Goal: Task Accomplishment & Management: Complete application form

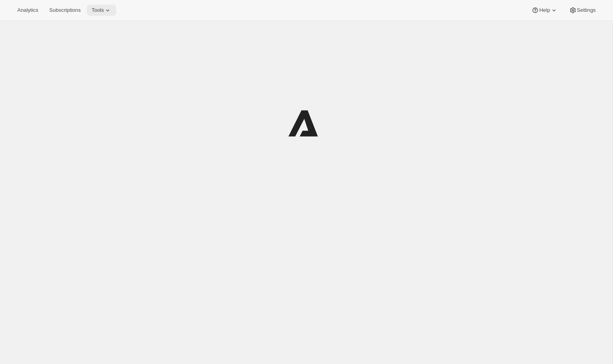
click at [107, 6] on button "Tools" at bounding box center [101, 10] width 29 height 11
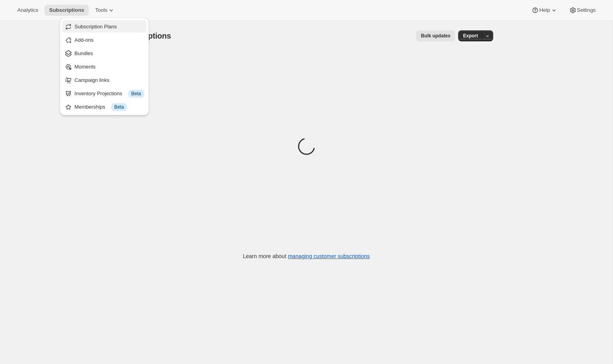
click at [104, 25] on span "Subscription Plans" at bounding box center [96, 27] width 42 height 6
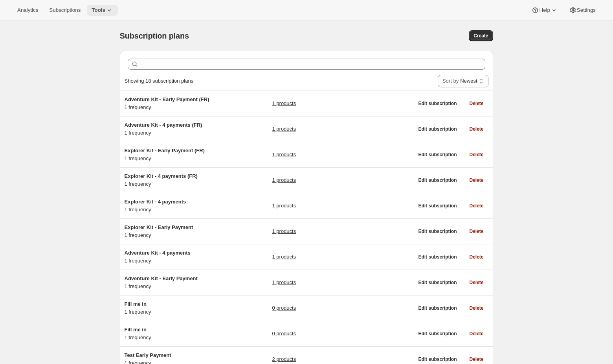
click at [104, 13] on span "Tools" at bounding box center [99, 10] width 14 height 6
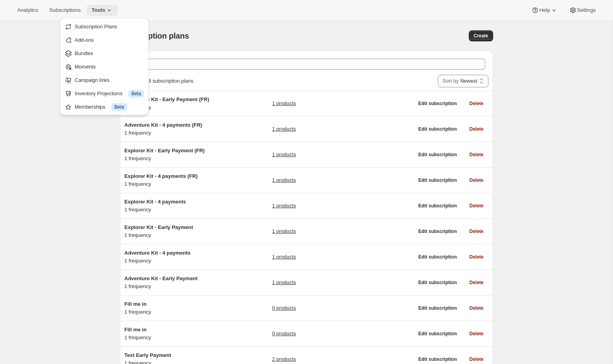
click at [105, 10] on span "Tools" at bounding box center [99, 10] width 14 height 6
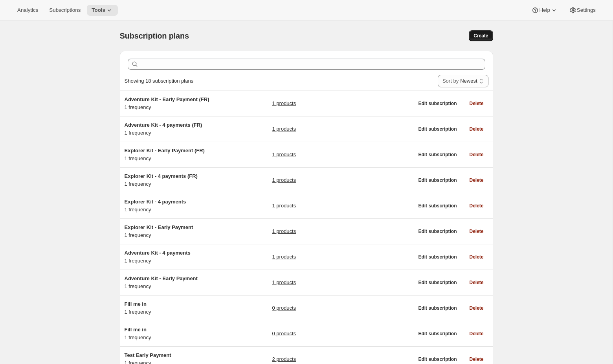
click at [481, 34] on span "Create" at bounding box center [481, 36] width 15 height 6
select select "WEEK"
select select "MONTH"
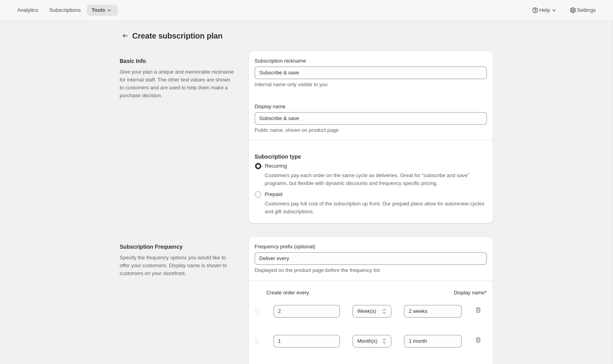
click at [256, 194] on span at bounding box center [258, 194] width 6 height 6
click at [256, 191] on input "Prepaid" at bounding box center [255, 191] width 0 height 0
radio input "true"
select select "MONTH"
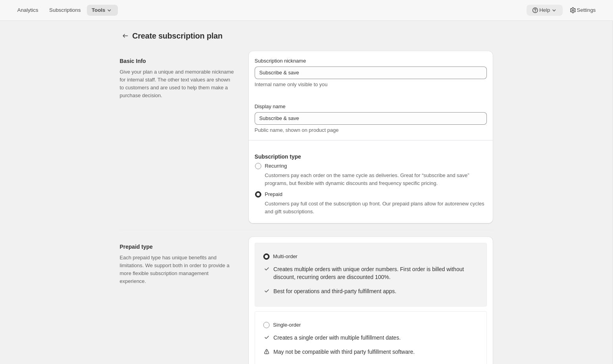
click at [540, 7] on span "Help" at bounding box center [544, 10] width 11 height 6
click at [542, 28] on span "Setup guide" at bounding box center [542, 27] width 27 height 6
radio input "true"
select select "WEEK"
select select "MONTH"
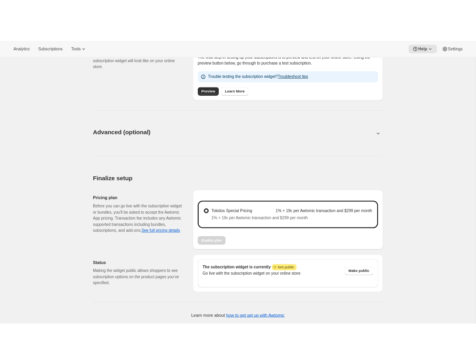
scroll to position [336, 0]
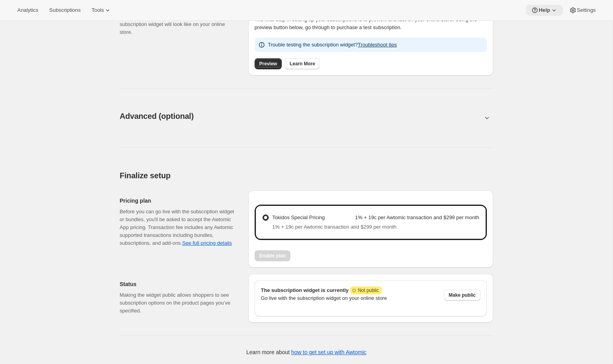
click at [531, 14] on icon at bounding box center [535, 10] width 8 height 8
click at [103, 84] on div "Basic setup. This page is ready Basic setup Step 1 • Create subscription plan S…" at bounding box center [306, 24] width 613 height 678
